Goal: Task Accomplishment & Management: Manage account settings

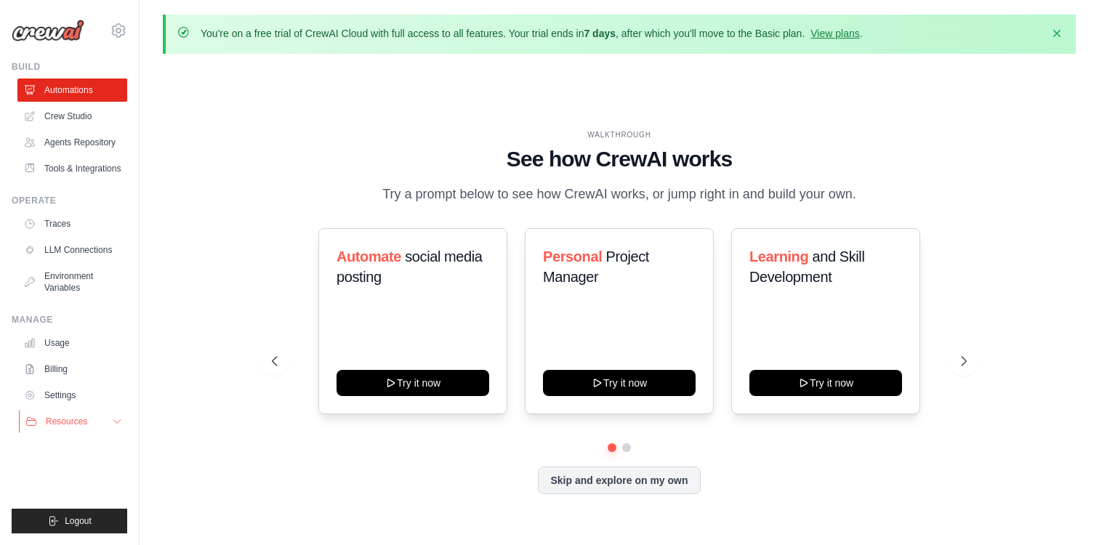
click at [61, 423] on span "Resources" at bounding box center [66, 422] width 41 height 12
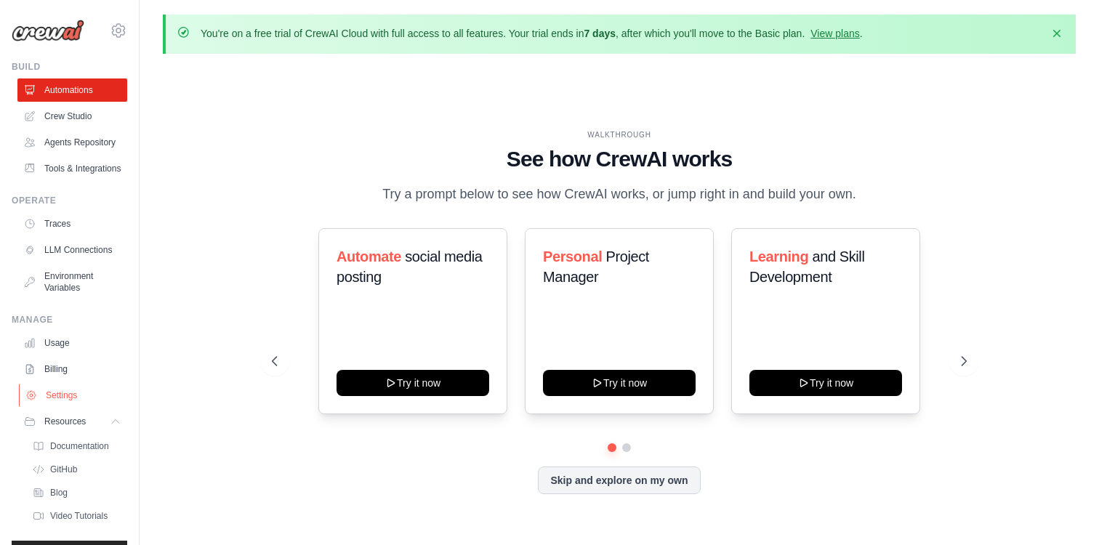
click at [75, 401] on link "Settings" at bounding box center [74, 395] width 110 height 23
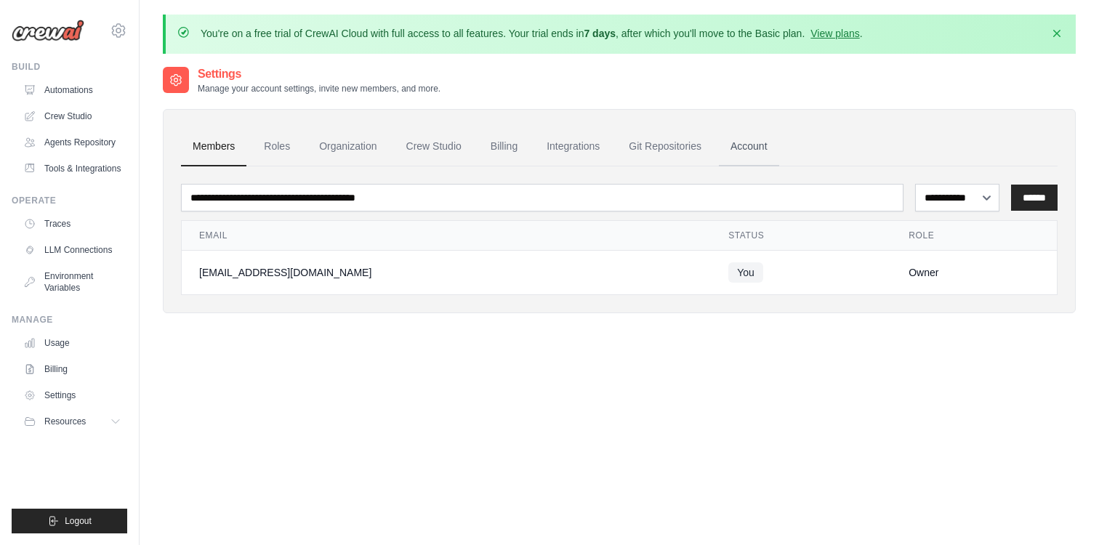
click at [719, 150] on link "Account" at bounding box center [749, 146] width 60 height 39
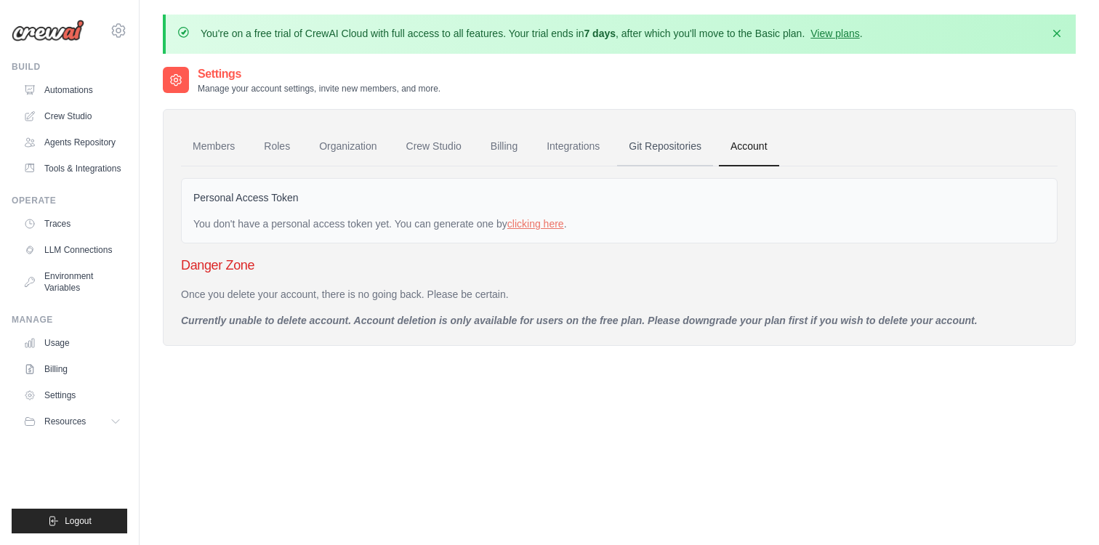
click at [663, 140] on link "Git Repositories" at bounding box center [665, 146] width 96 height 39
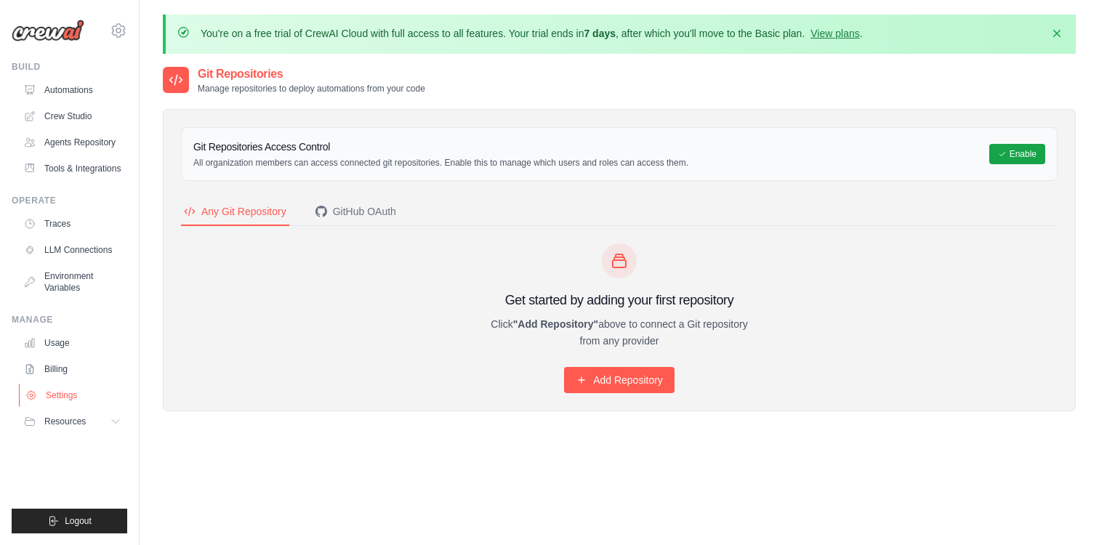
click at [65, 393] on link "Settings" at bounding box center [74, 395] width 110 height 23
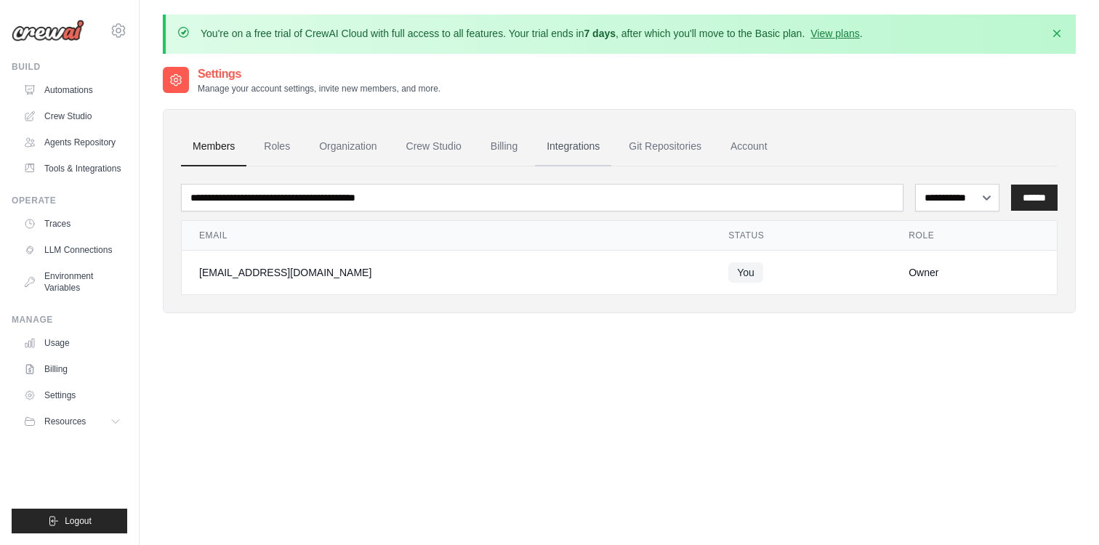
click at [552, 145] on link "Integrations" at bounding box center [573, 146] width 76 height 39
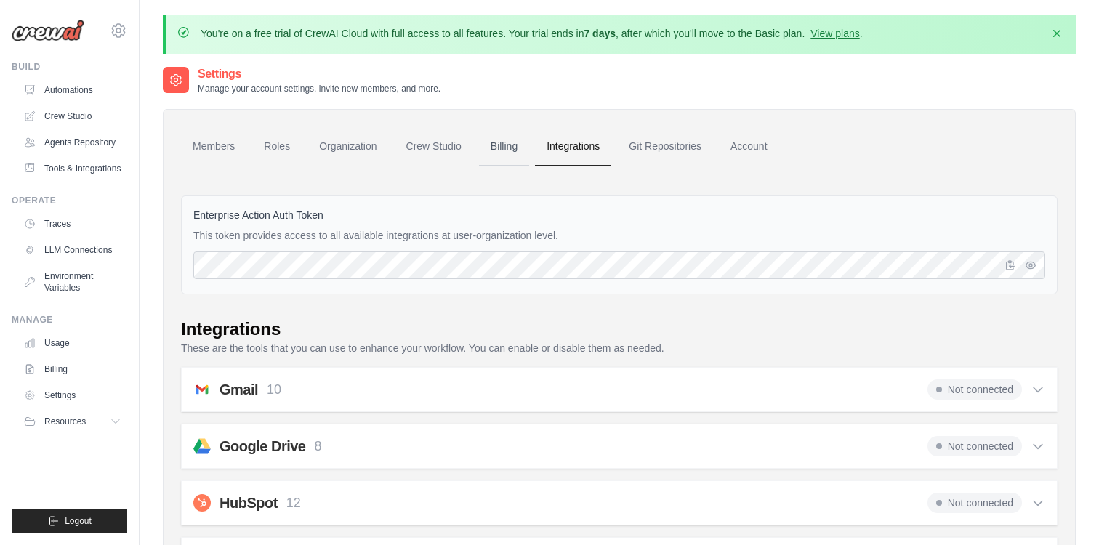
click at [495, 147] on link "Billing" at bounding box center [504, 146] width 50 height 39
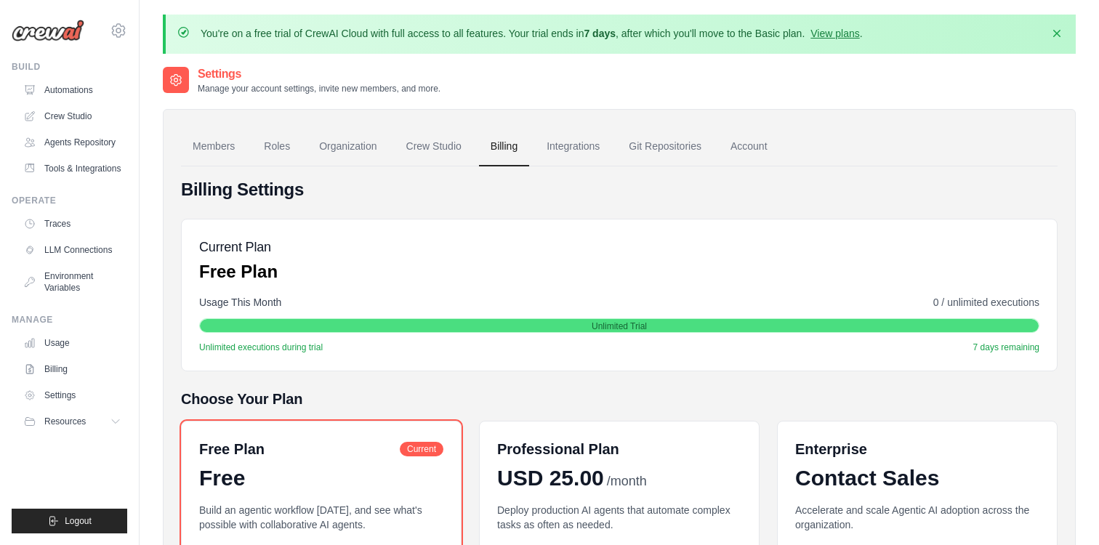
click at [418, 149] on link "Crew Studio" at bounding box center [434, 146] width 79 height 39
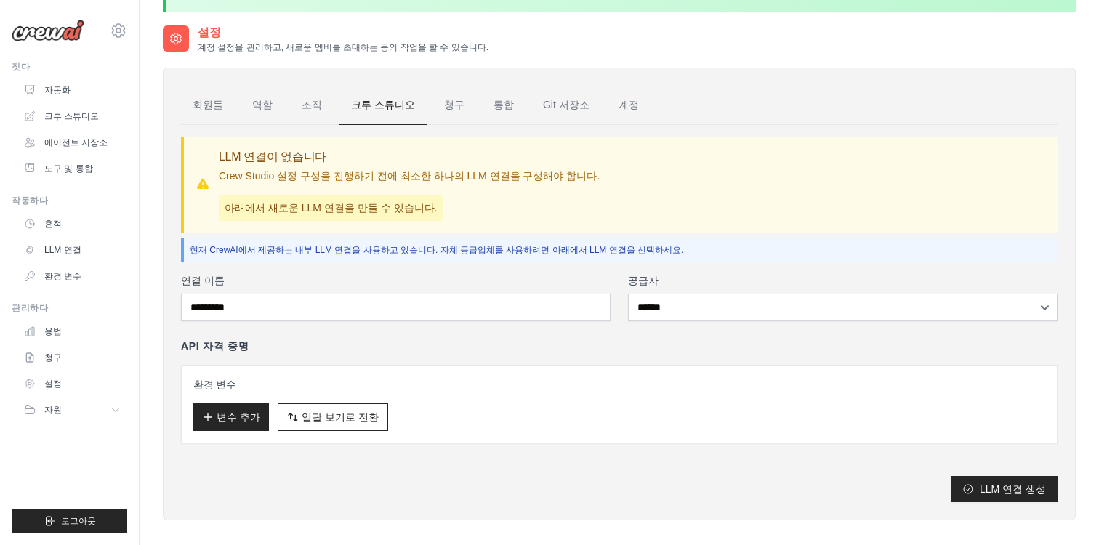
scroll to position [43, 0]
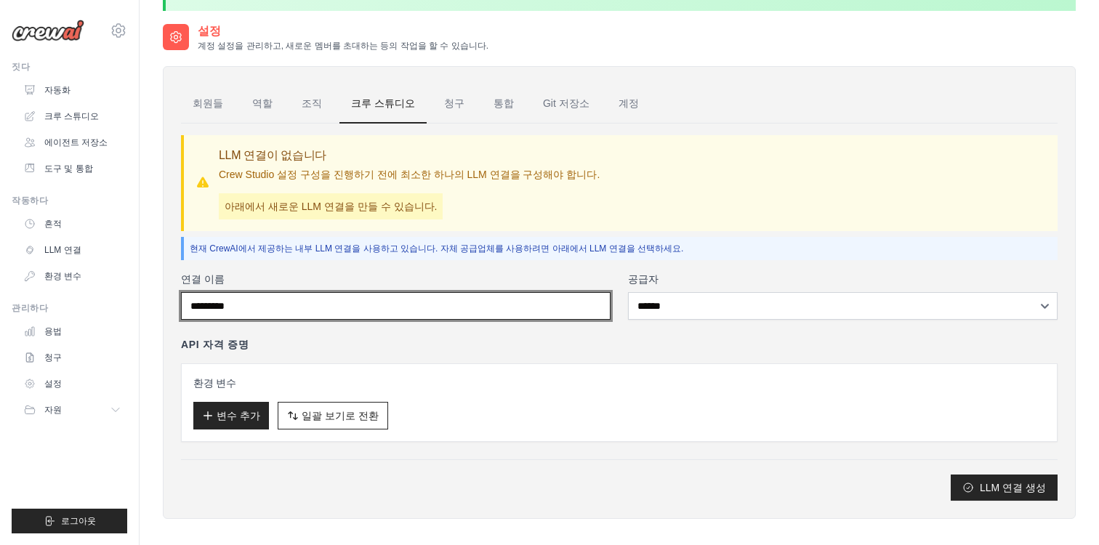
click at [366, 312] on input "연결 이름" at bounding box center [396, 306] width 430 height 28
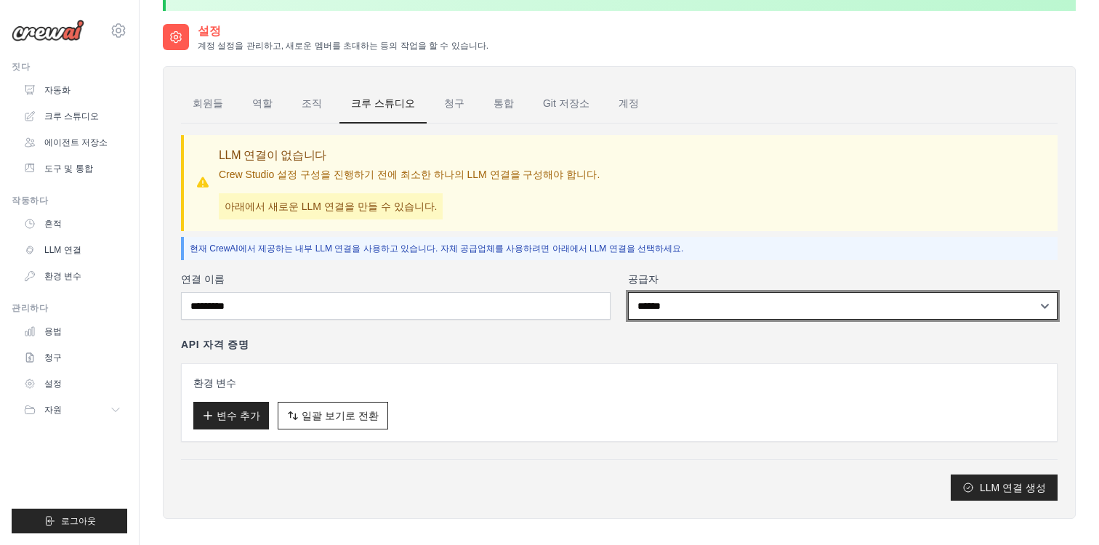
click at [647, 312] on select "****** **** ******* ******* ***" at bounding box center [843, 306] width 430 height 28
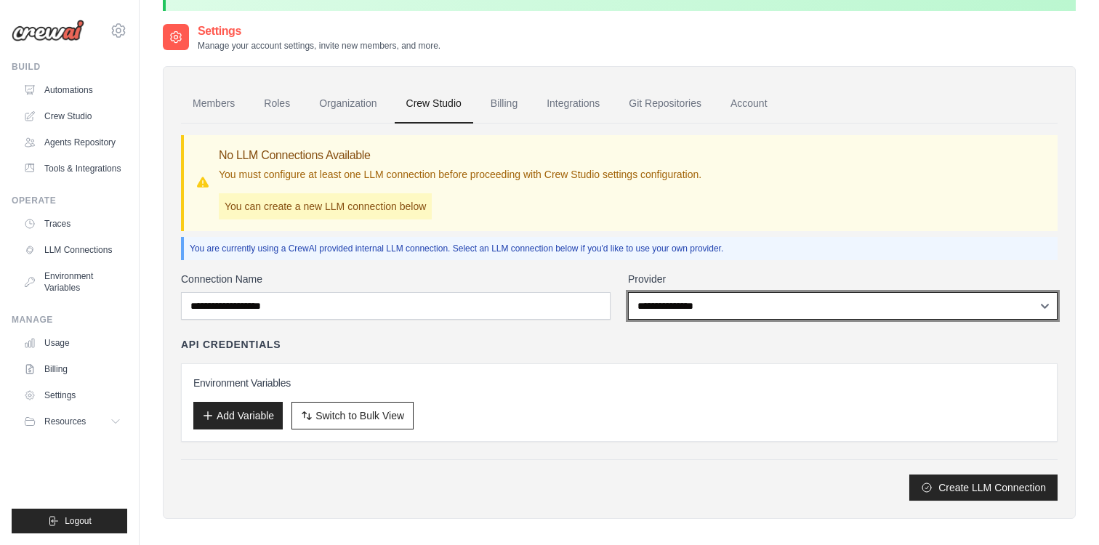
click at [724, 305] on select "**********" at bounding box center [843, 306] width 430 height 28
select select "******"
click at [628, 292] on select "**********" at bounding box center [843, 306] width 430 height 28
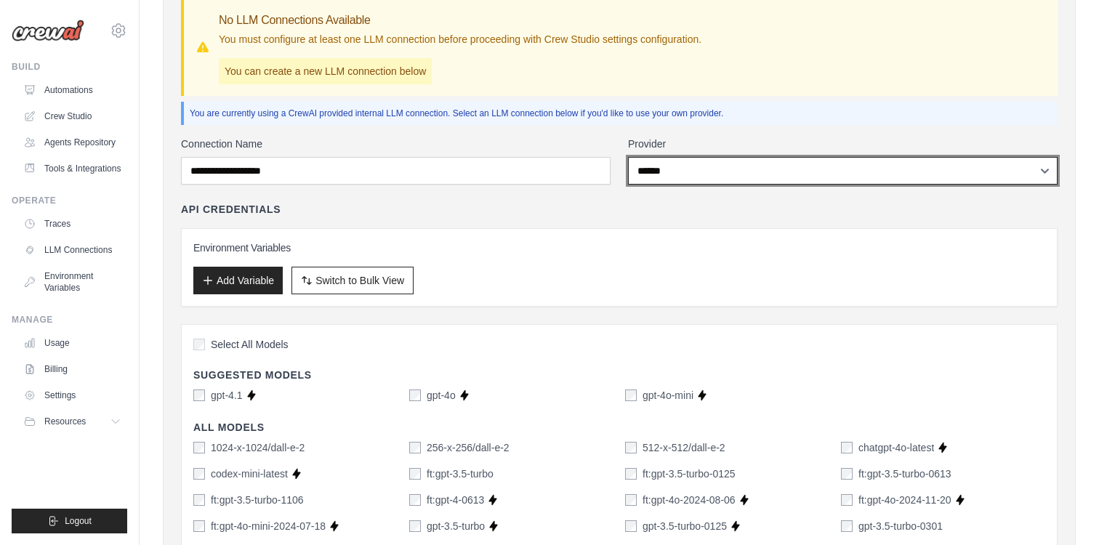
scroll to position [0, 0]
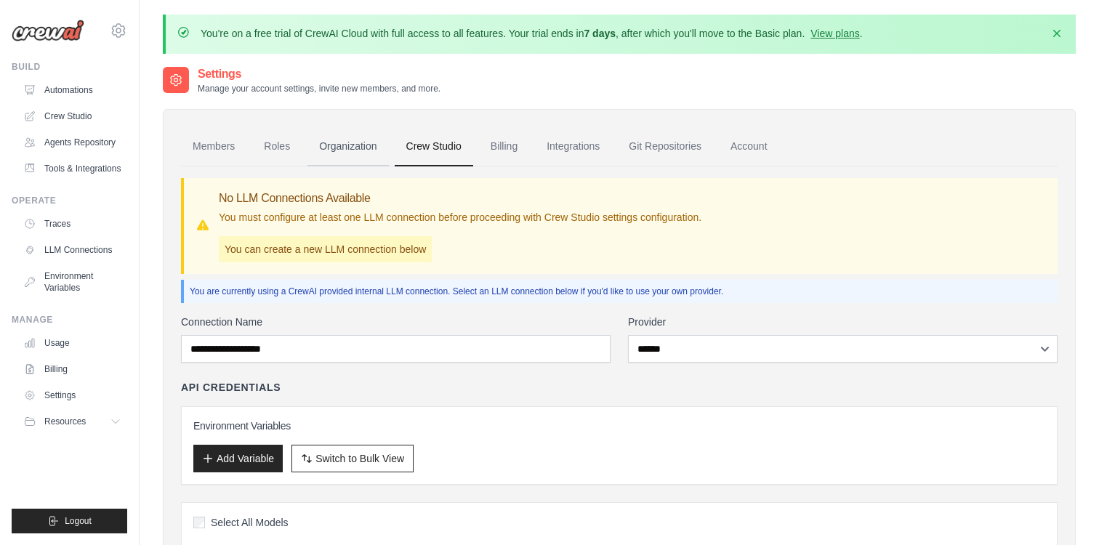
click at [337, 146] on link "Organization" at bounding box center [348, 146] width 81 height 39
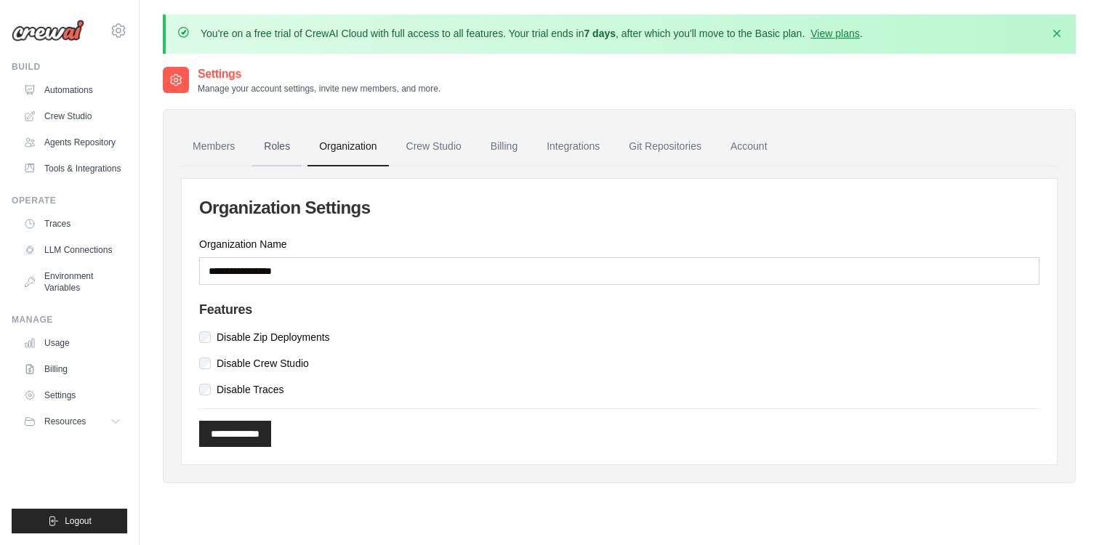
click at [270, 143] on link "Roles" at bounding box center [276, 146] width 49 height 39
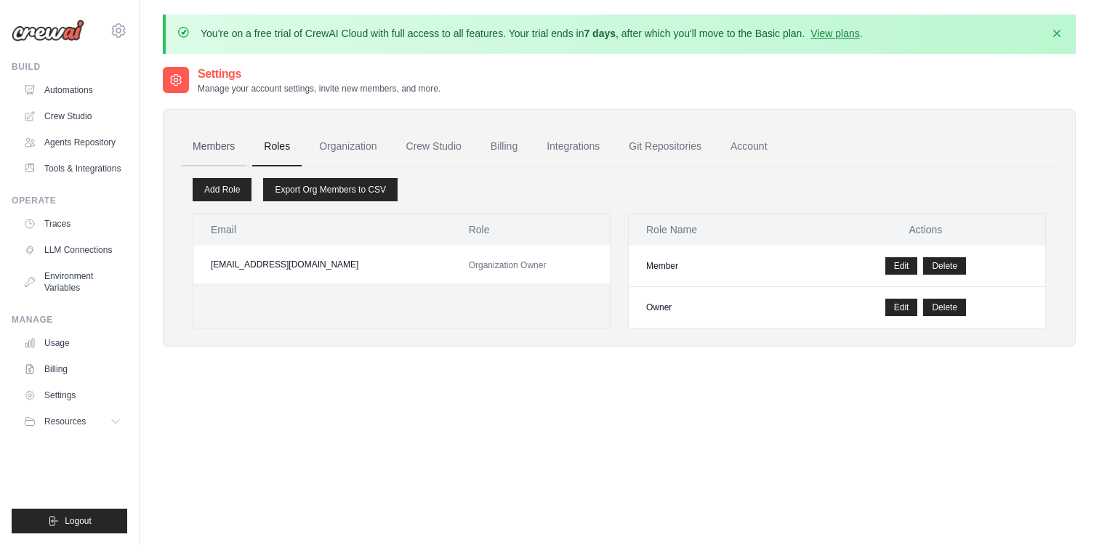
click at [212, 146] on link "Members" at bounding box center [213, 146] width 65 height 39
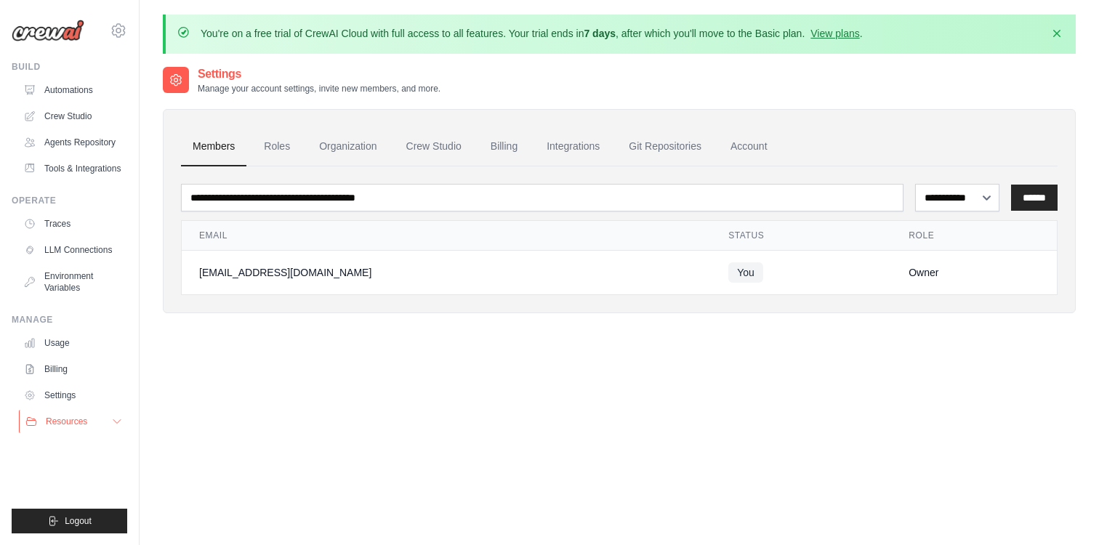
click at [75, 417] on span "Resources" at bounding box center [66, 422] width 41 height 12
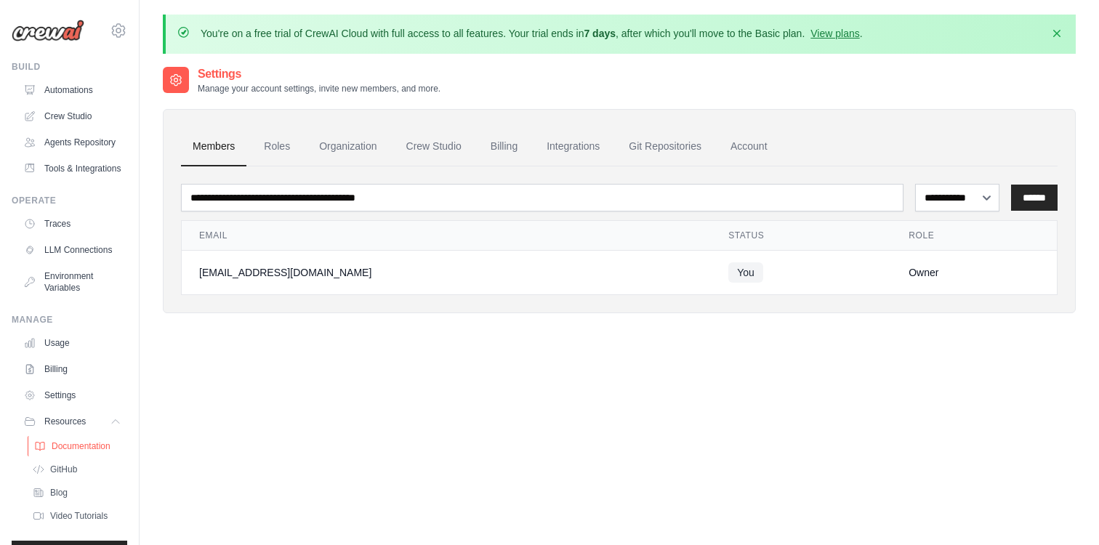
click at [79, 448] on span "Documentation" at bounding box center [81, 447] width 59 height 12
click at [117, 32] on icon at bounding box center [118, 30] width 4 height 4
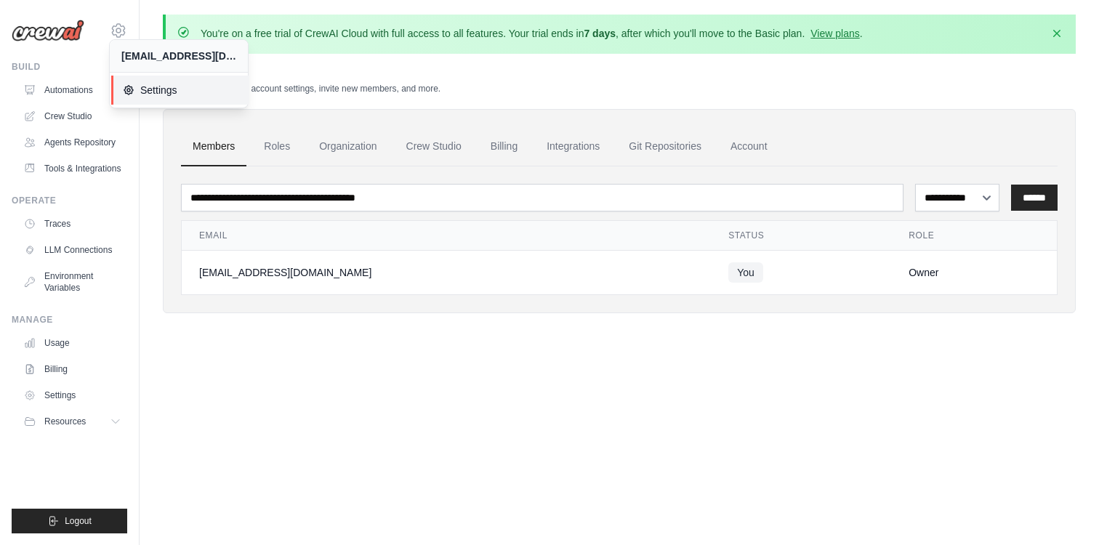
click at [143, 92] on span "Settings" at bounding box center [180, 90] width 115 height 15
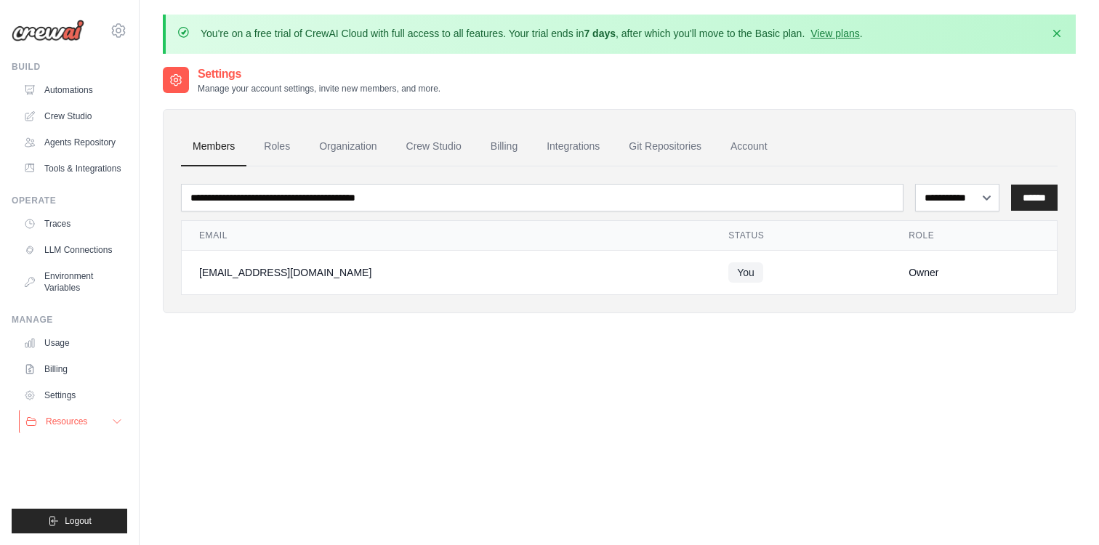
click at [115, 416] on icon at bounding box center [117, 422] width 12 height 12
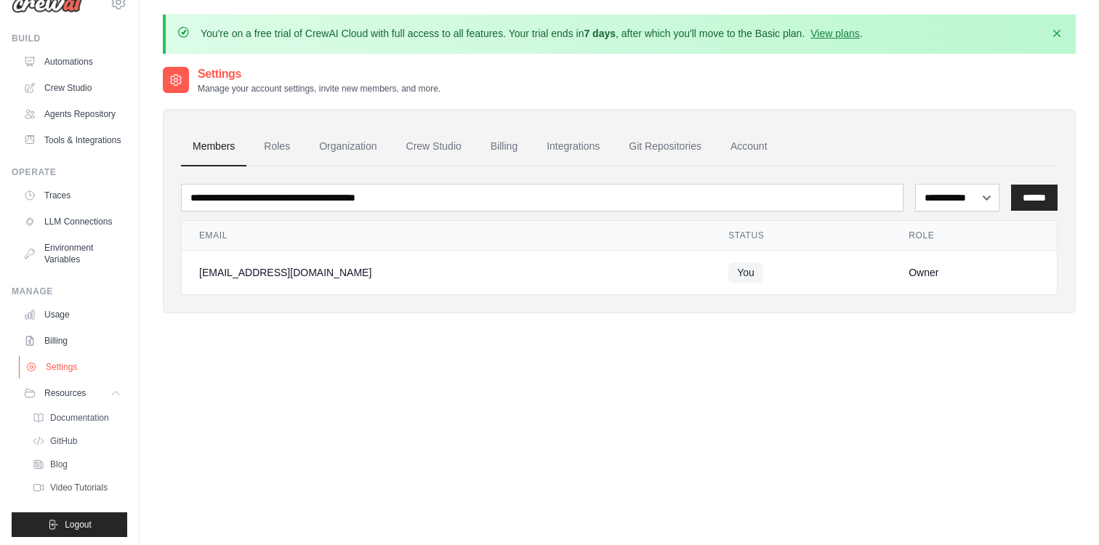
scroll to position [32, 0]
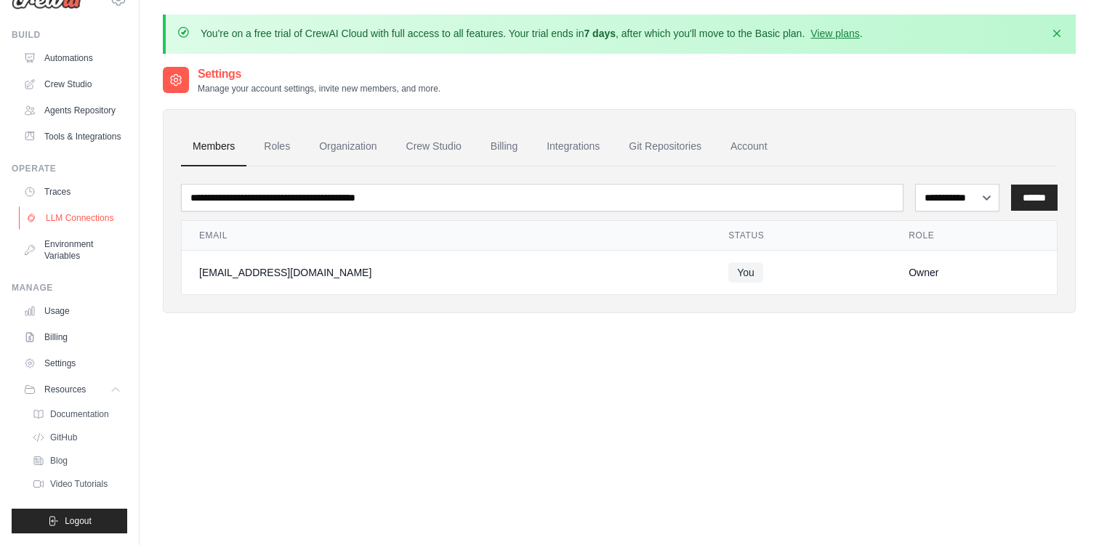
click at [100, 214] on link "LLM Connections" at bounding box center [74, 217] width 110 height 23
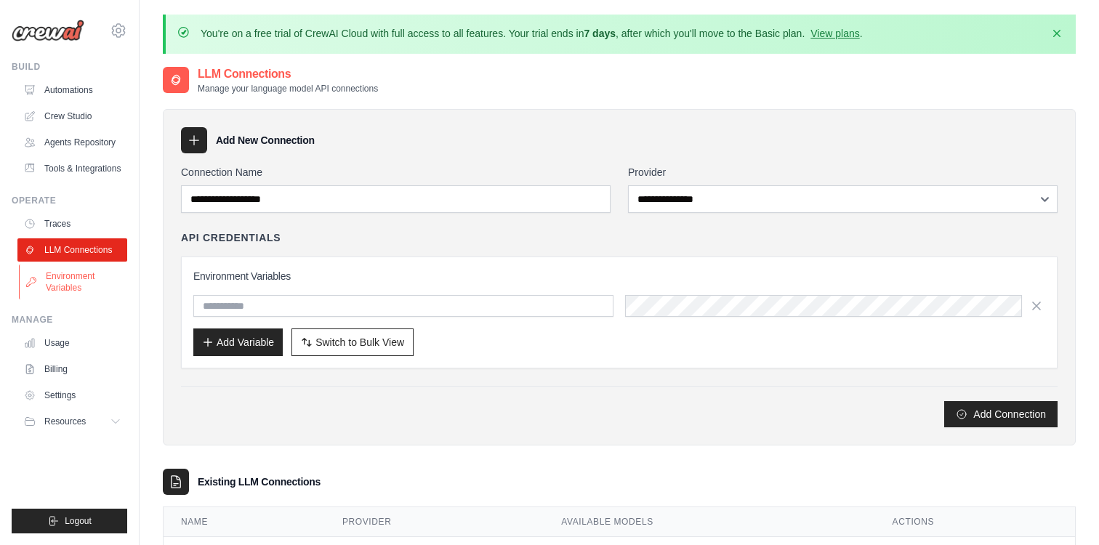
click at [108, 272] on link "Environment Variables" at bounding box center [74, 282] width 110 height 35
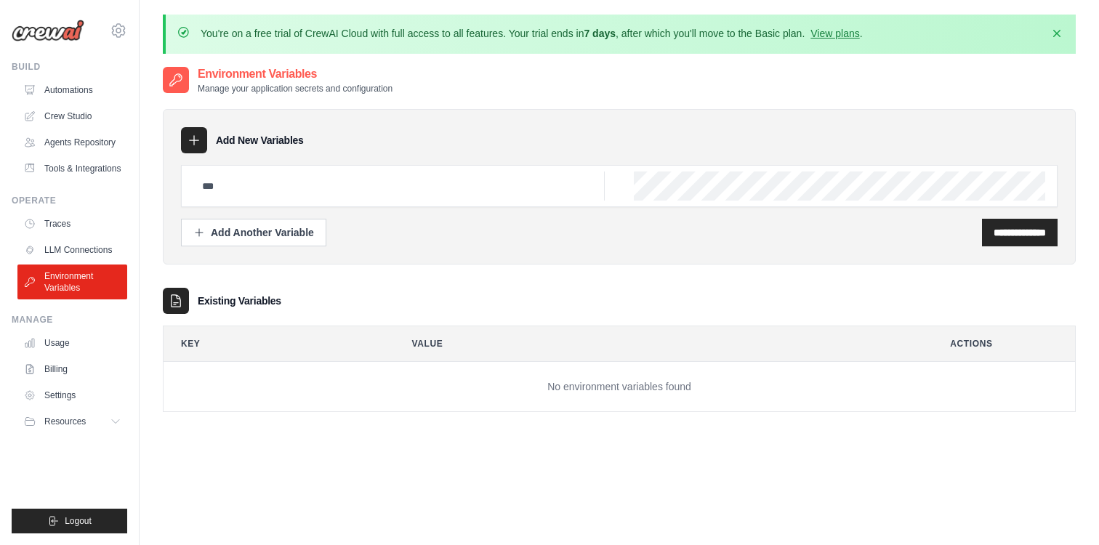
click at [193, 138] on icon at bounding box center [194, 140] width 15 height 15
click at [73, 230] on link "Traces" at bounding box center [74, 223] width 110 height 23
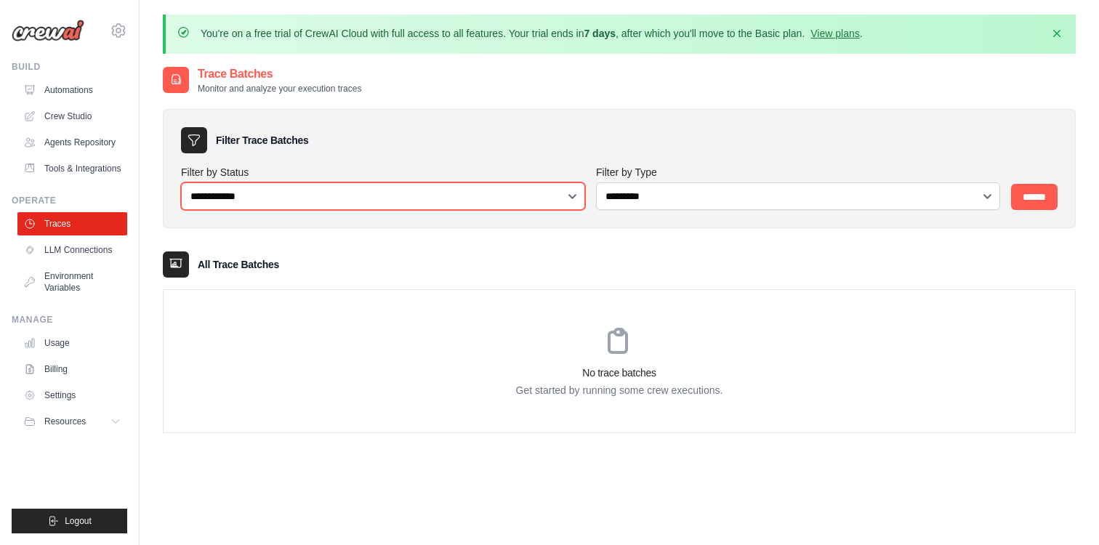
click at [234, 202] on select "**********" at bounding box center [383, 197] width 404 height 28
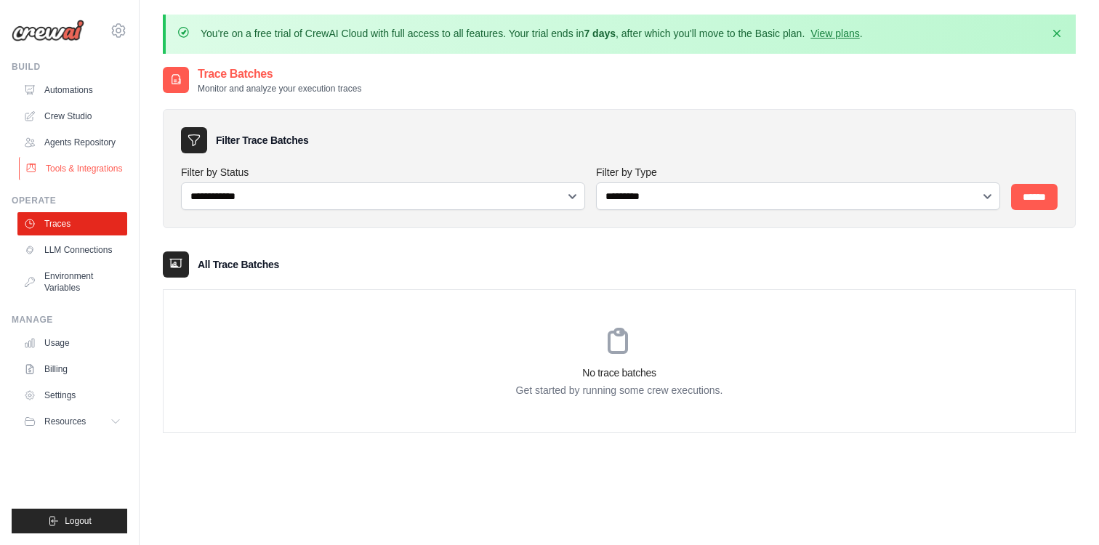
click at [80, 176] on link "Tools & Integrations" at bounding box center [74, 168] width 110 height 23
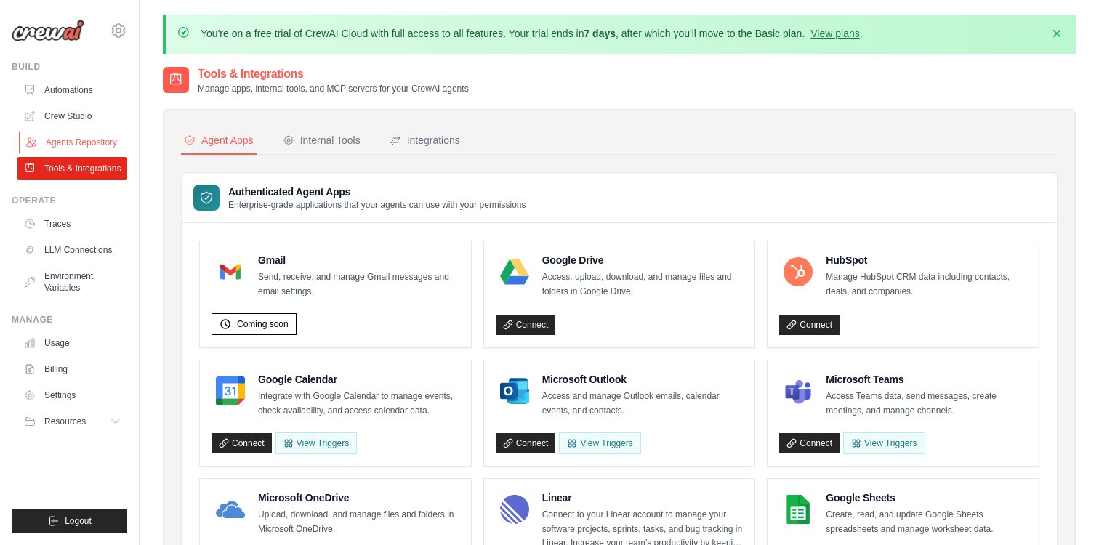
click at [89, 140] on link "Agents Repository" at bounding box center [74, 142] width 110 height 23
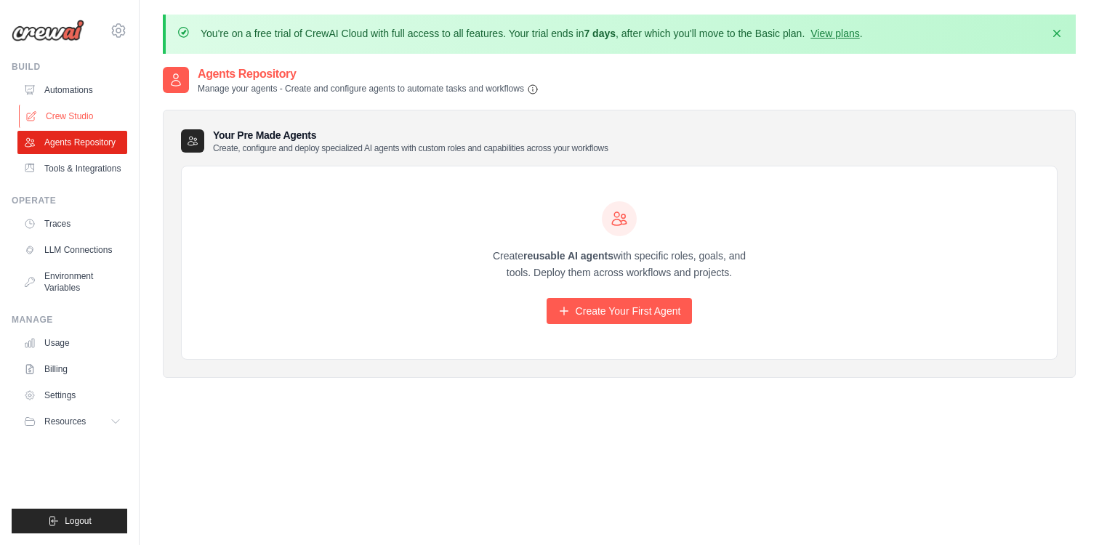
click at [66, 111] on link "Crew Studio" at bounding box center [74, 116] width 110 height 23
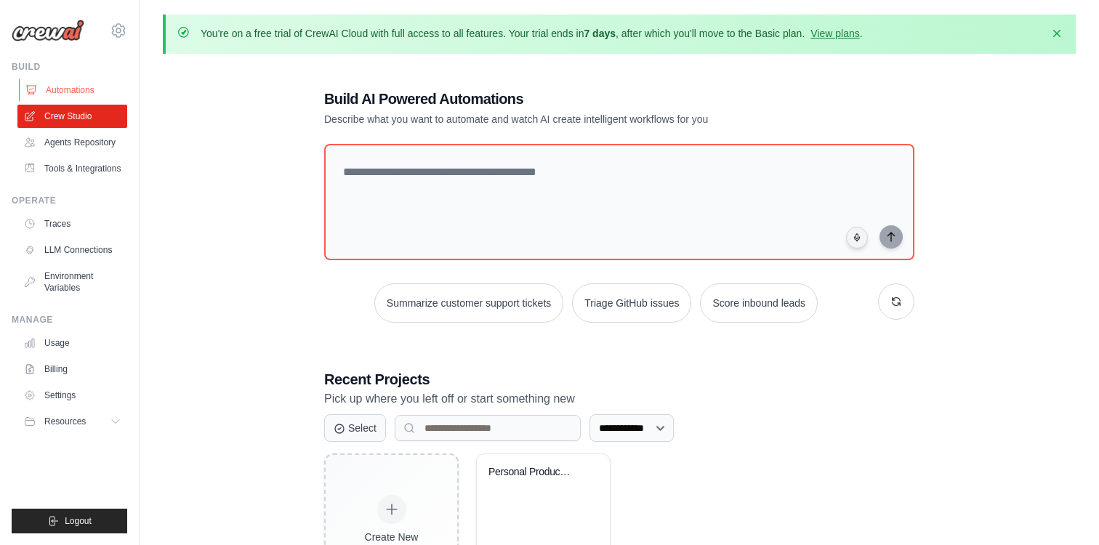
click at [79, 89] on link "Automations" at bounding box center [74, 90] width 110 height 23
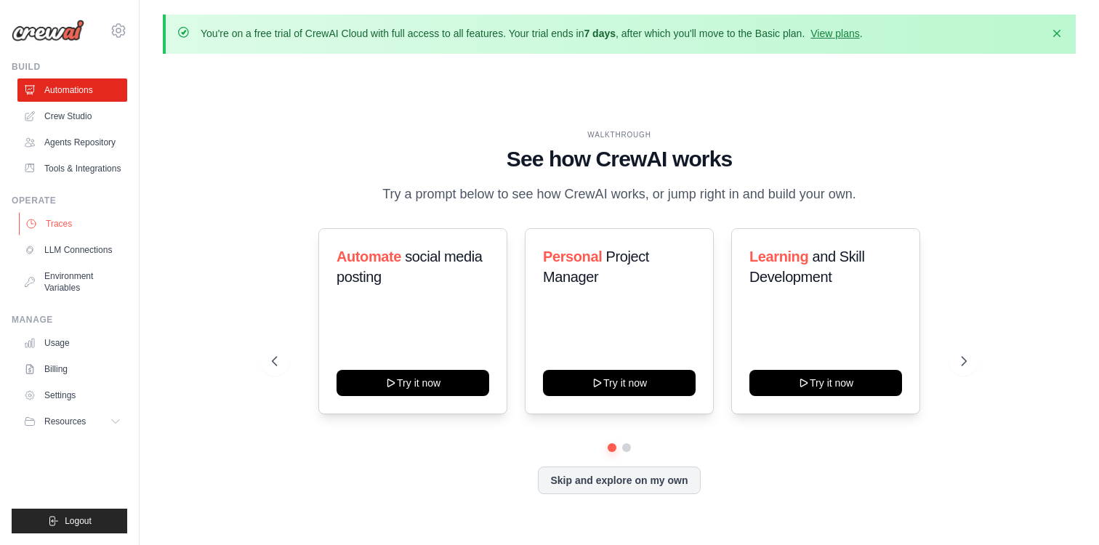
click at [63, 220] on link "Traces" at bounding box center [74, 223] width 110 height 23
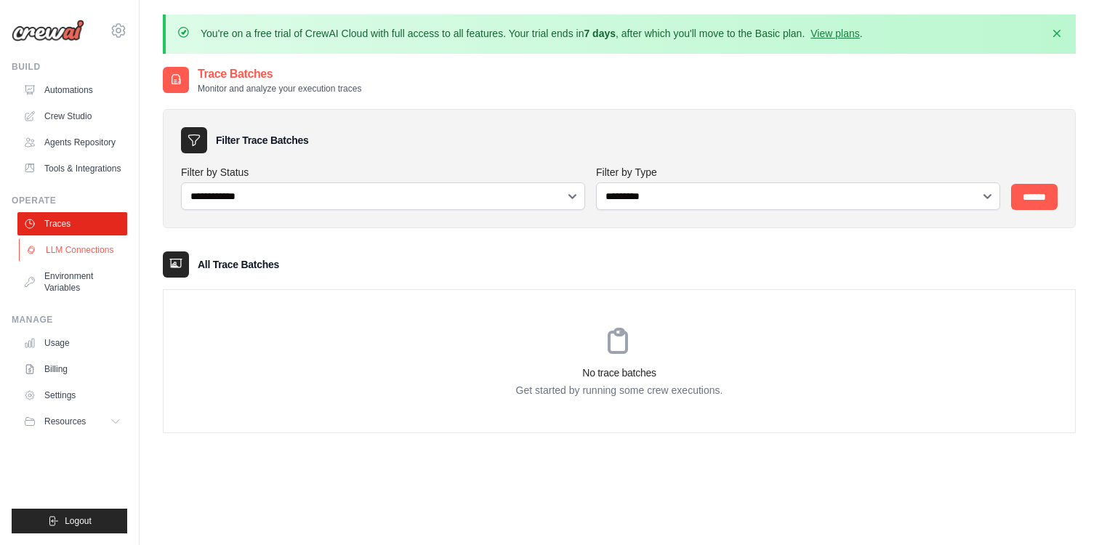
click at [73, 246] on link "LLM Connections" at bounding box center [74, 249] width 110 height 23
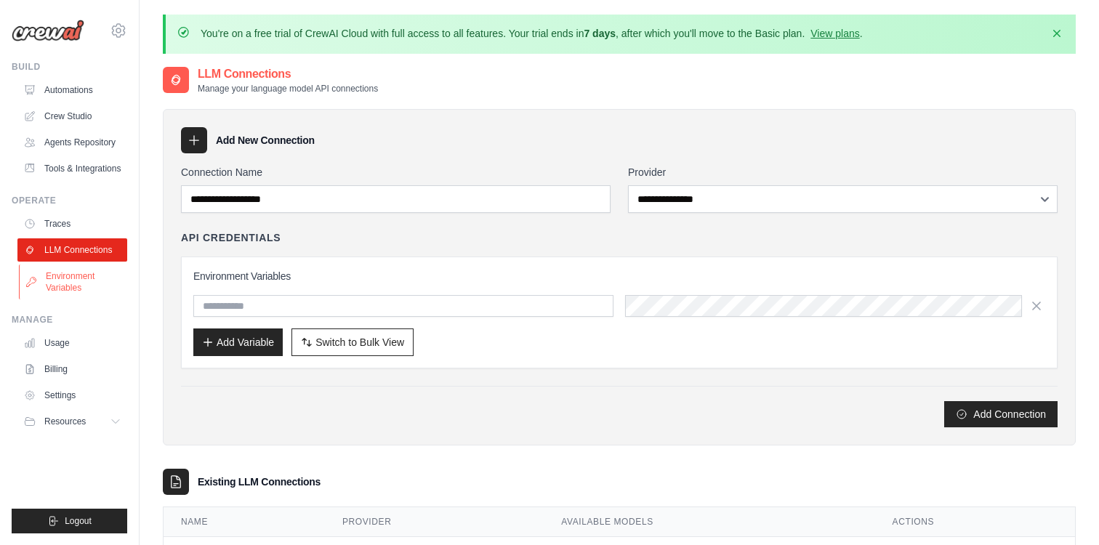
click at [82, 278] on link "Environment Variables" at bounding box center [74, 282] width 110 height 35
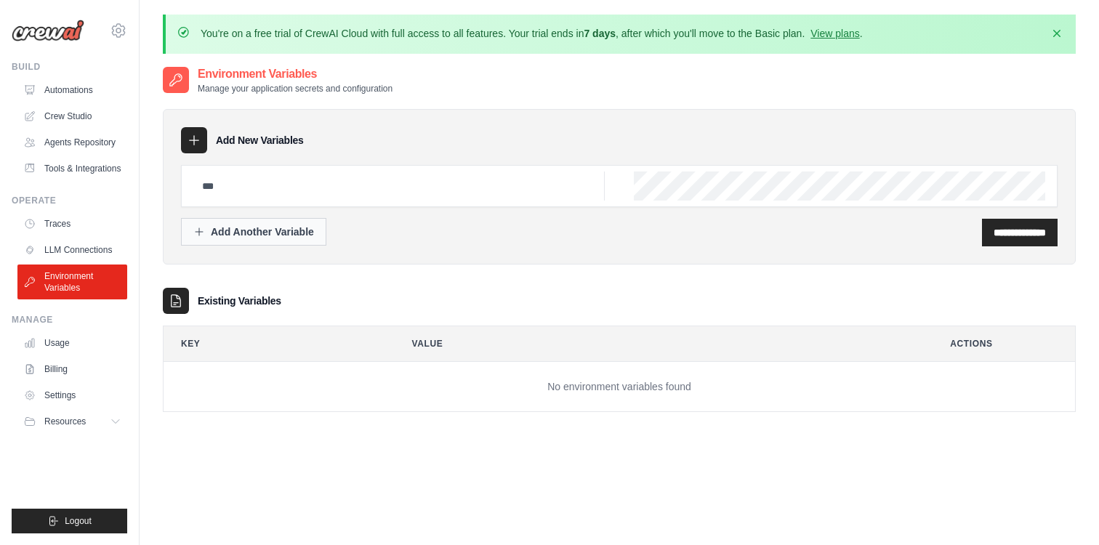
click at [250, 224] on button "Add Another Variable" at bounding box center [253, 232] width 145 height 28
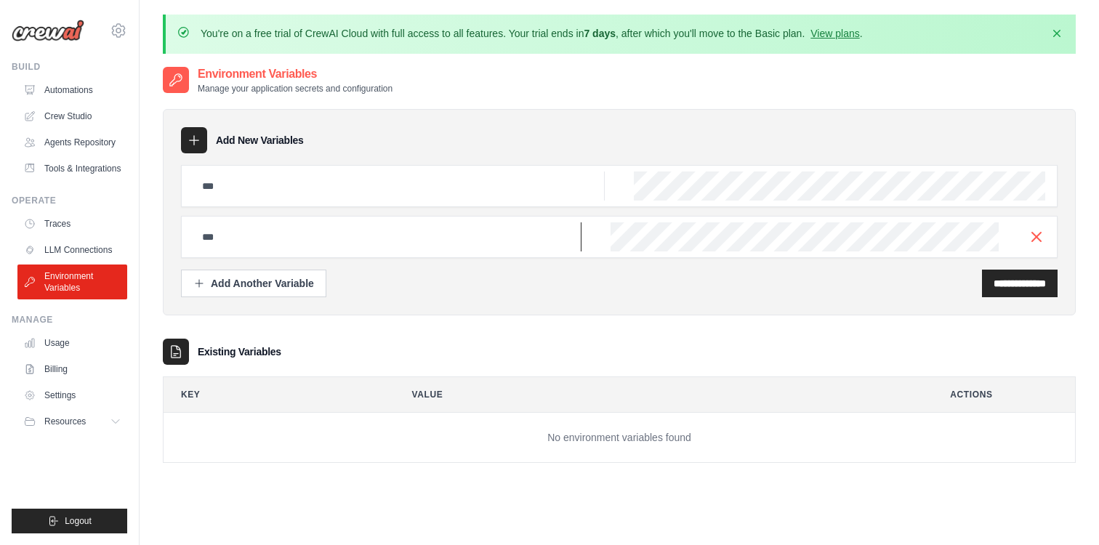
click at [293, 235] on input "text" at bounding box center [387, 236] width 388 height 29
click at [425, 175] on input "text" at bounding box center [399, 186] width 412 height 29
click at [358, 240] on input "text" at bounding box center [387, 236] width 388 height 29
click at [1036, 241] on icon "button" at bounding box center [1036, 236] width 17 height 17
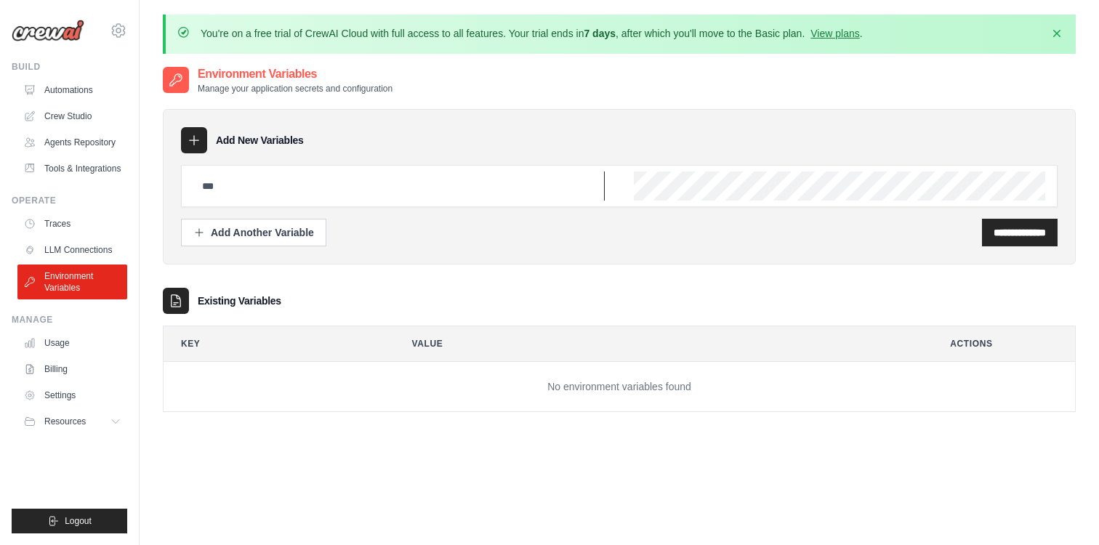
click at [336, 193] on input "text" at bounding box center [399, 186] width 412 height 29
click at [84, 249] on link "LLM Connections" at bounding box center [74, 249] width 110 height 23
